Goal: Transaction & Acquisition: Purchase product/service

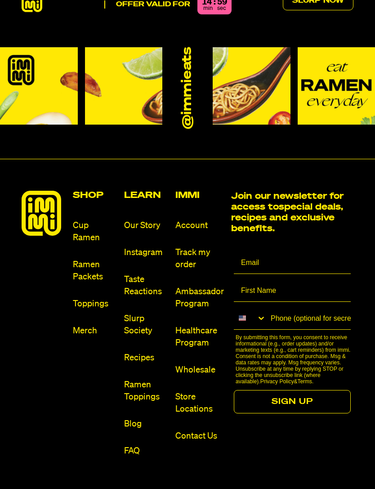
scroll to position [4458, 0]
click at [91, 258] on link "Ramen Packets" at bounding box center [95, 270] width 44 height 24
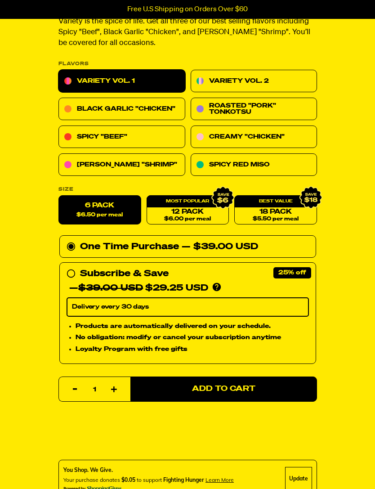
scroll to position [307, 0]
click at [269, 137] on link "Creamy "Chicken"" at bounding box center [253, 137] width 127 height 22
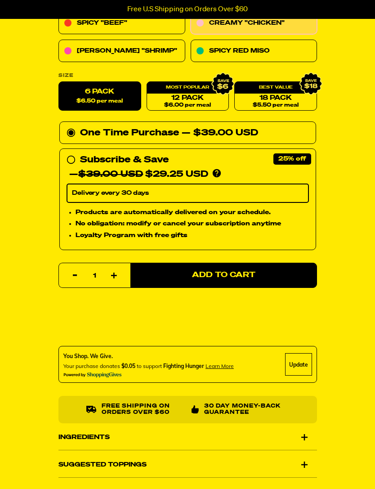
scroll to position [443, 0]
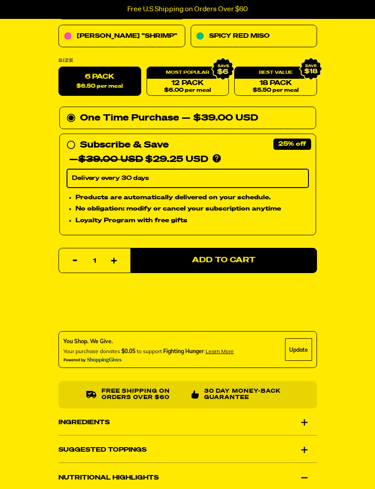
click at [299, 445] on div "Suggested Toppings" at bounding box center [187, 449] width 258 height 25
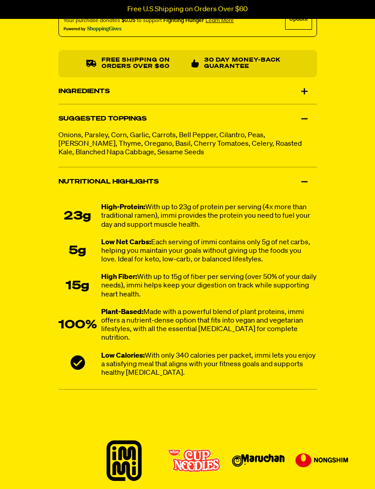
scroll to position [774, 0]
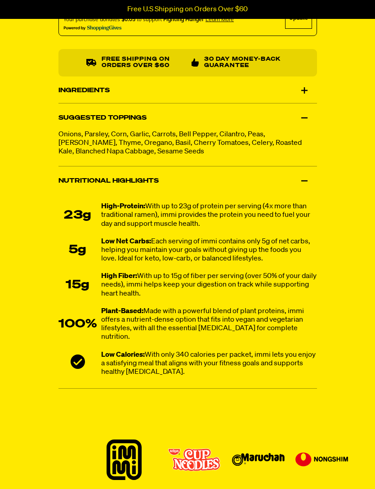
click at [307, 179] on div "Nutritional Highlights" at bounding box center [187, 181] width 258 height 25
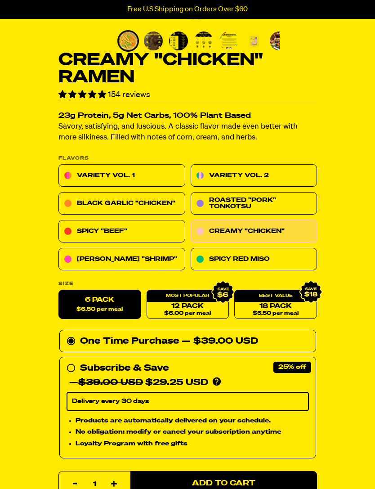
scroll to position [218, 0]
